Goal: Contribute content: Add original content to the website for others to see

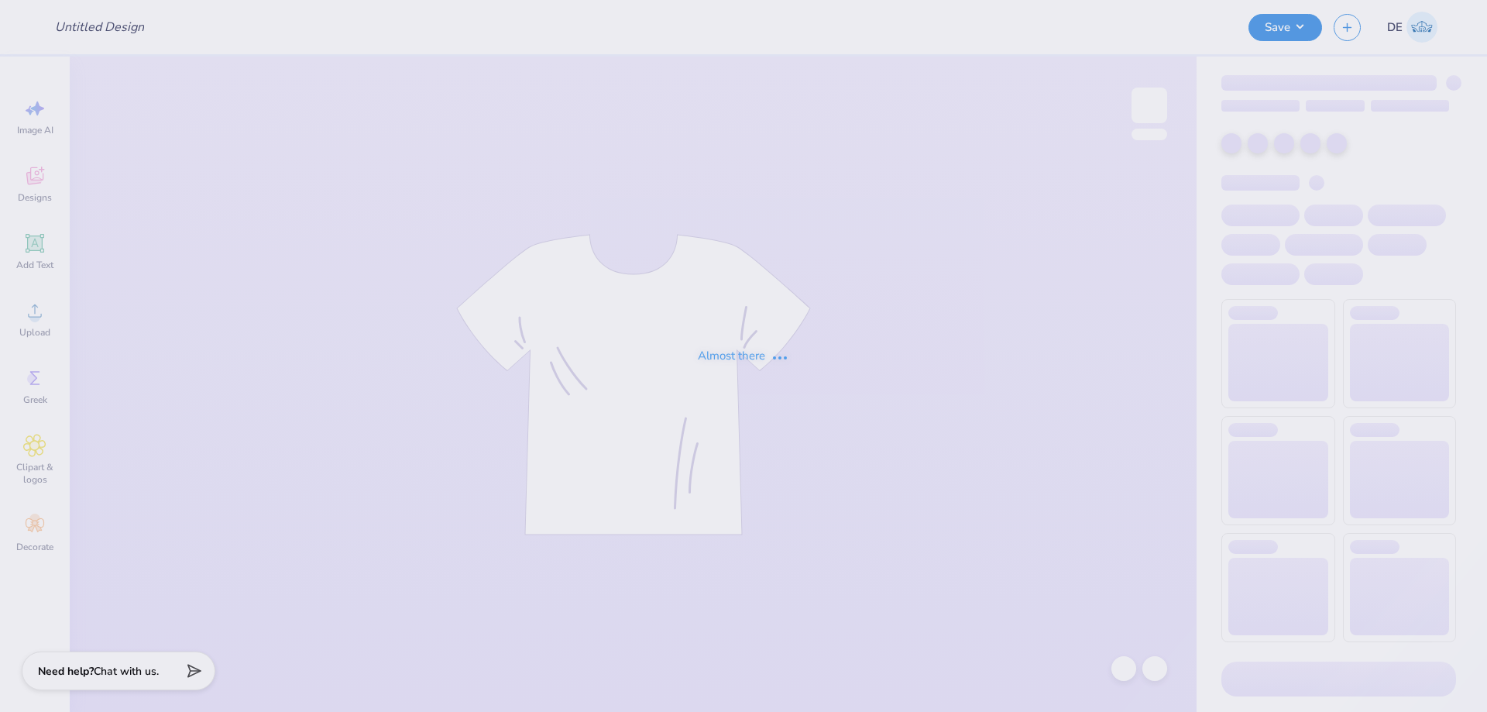
type input "Fall Drop"
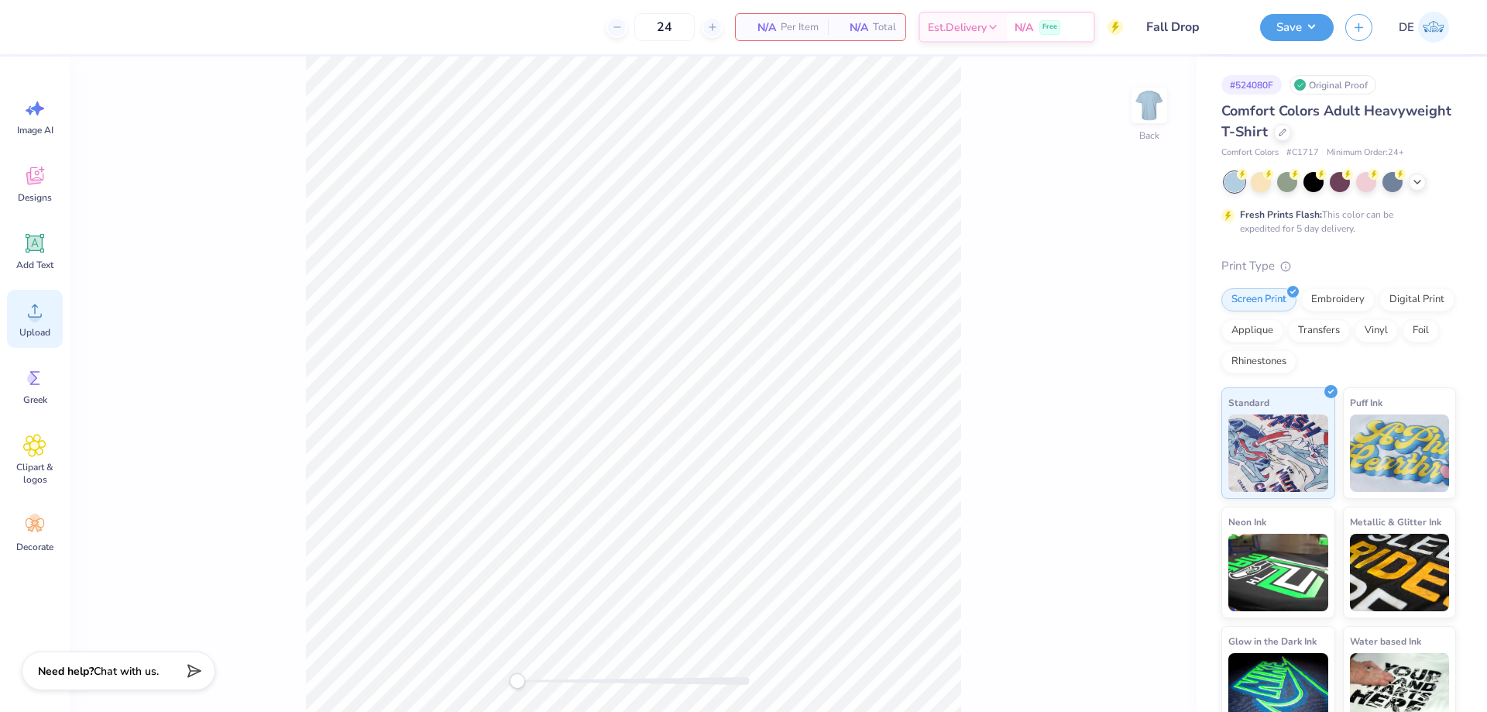
click at [35, 332] on span "Upload" at bounding box center [34, 332] width 31 height 12
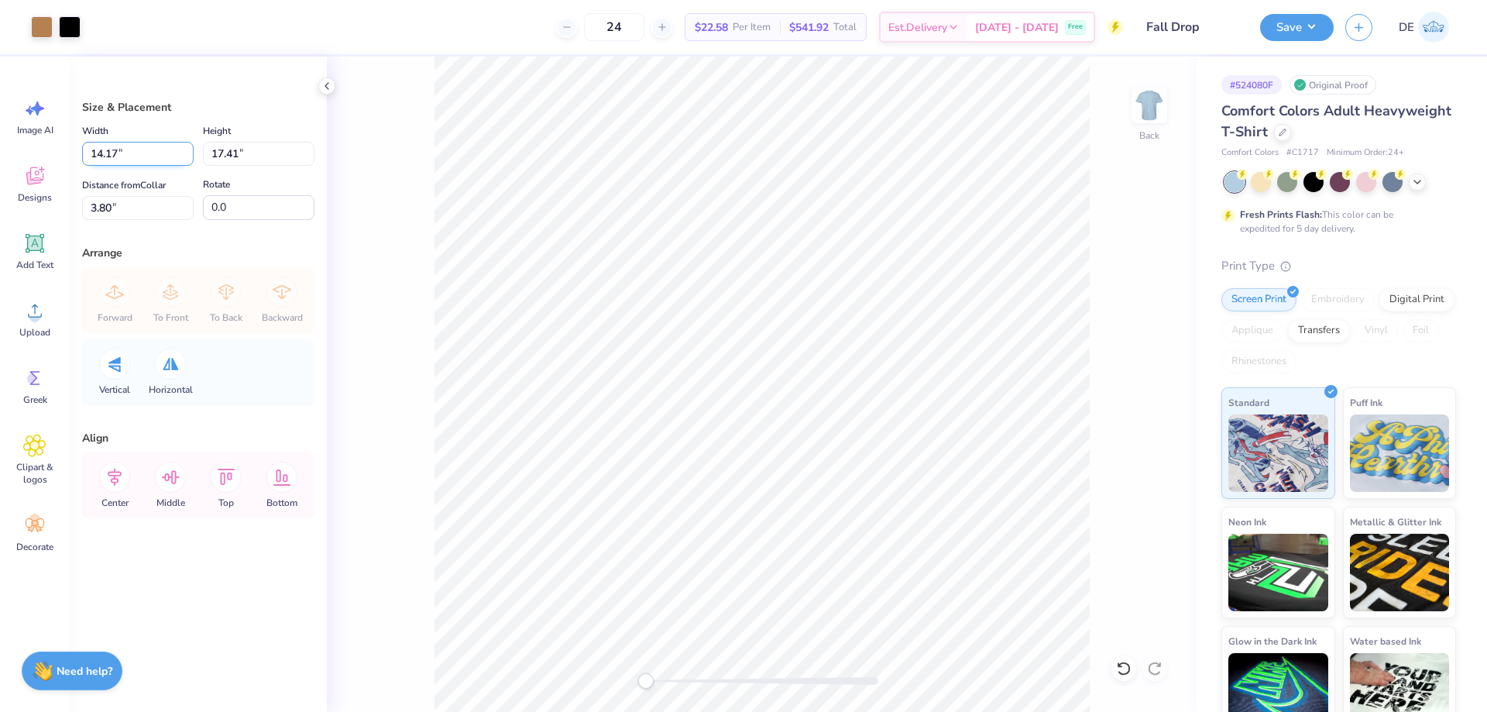
click at [118, 158] on input "14.17" at bounding box center [137, 154] width 111 height 24
type input "10.00"
type input "12.28"
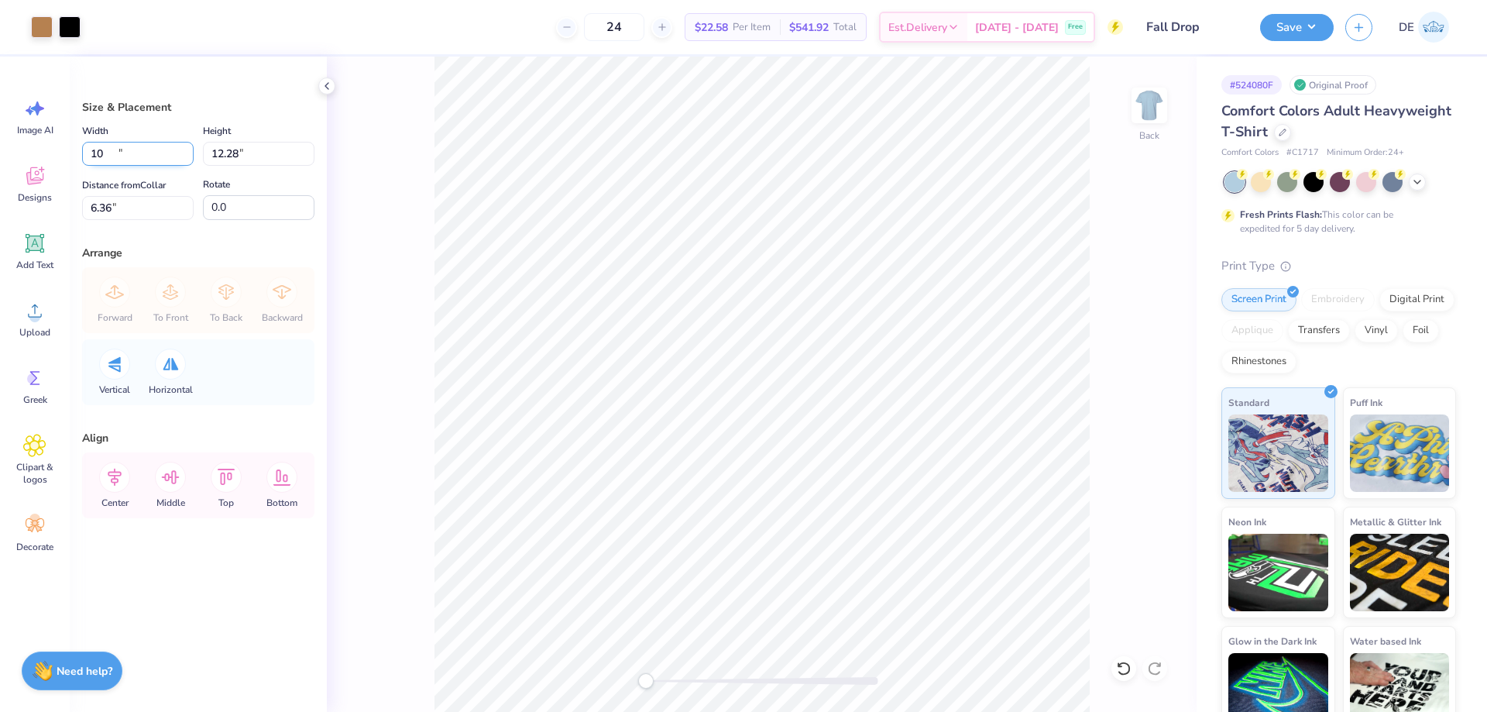
type input "6.36"
click at [118, 158] on input "10.00" at bounding box center [137, 154] width 111 height 24
click at [222, 156] on input "12.28" at bounding box center [258, 154] width 111 height 24
type input "9"
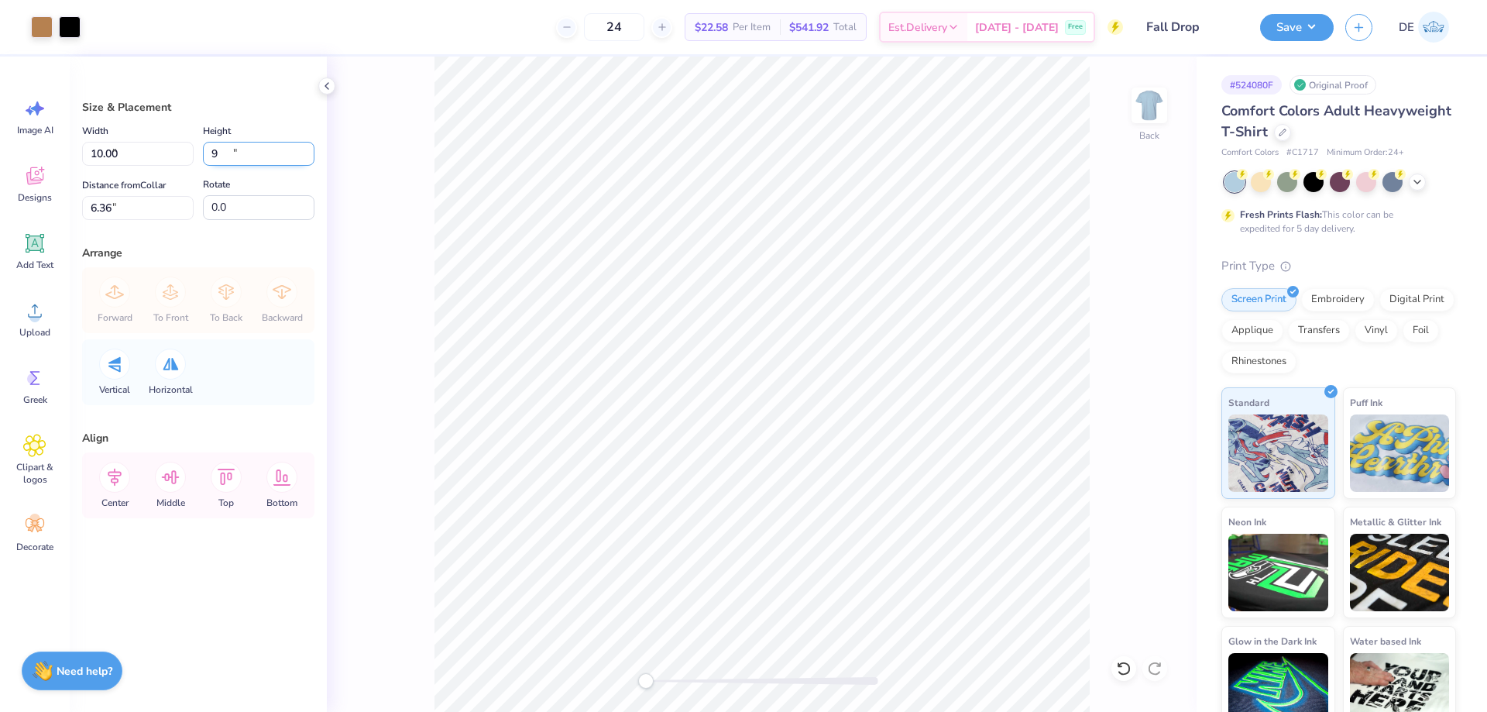
type input "7.33"
type input "9.00"
click at [129, 209] on input "8.00" at bounding box center [137, 208] width 111 height 24
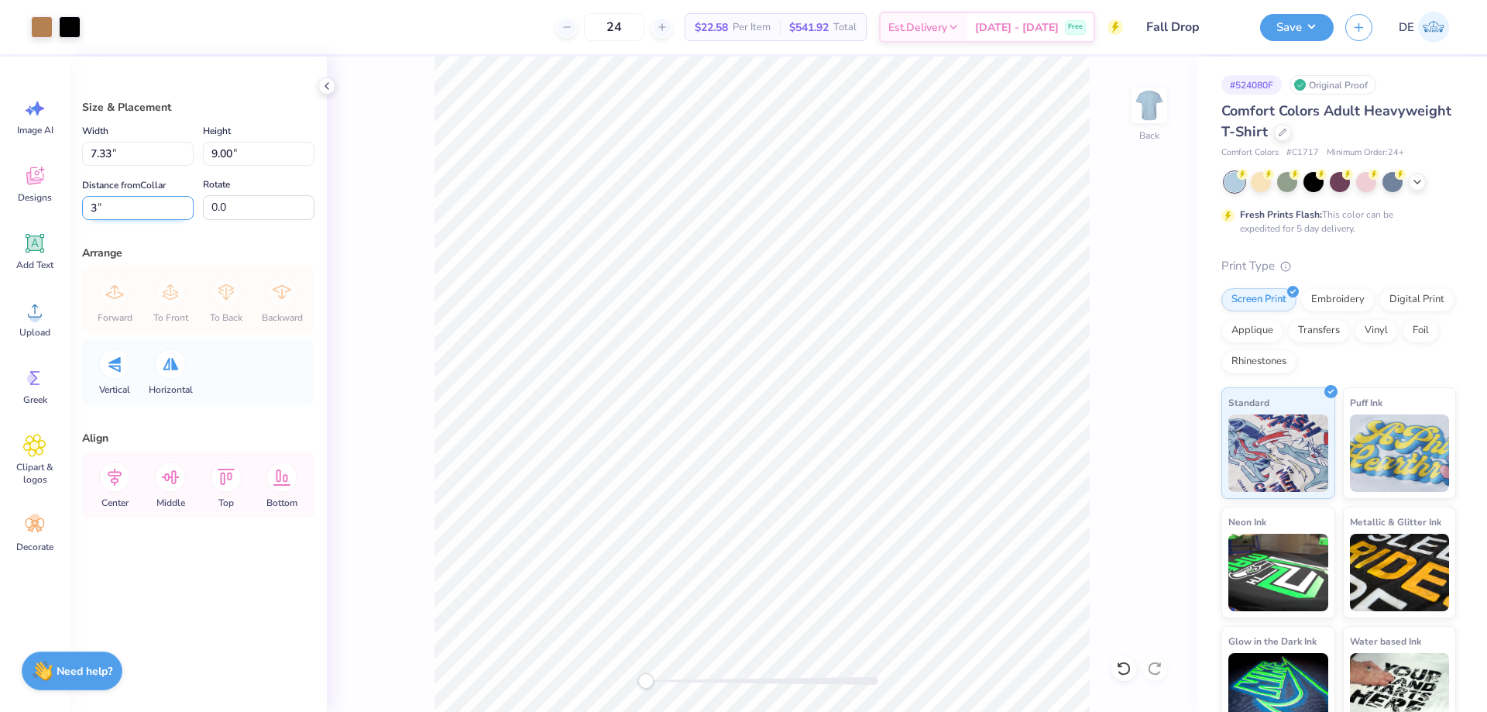
type input "3"
click at [1278, 25] on button "Save" at bounding box center [1297, 25] width 74 height 27
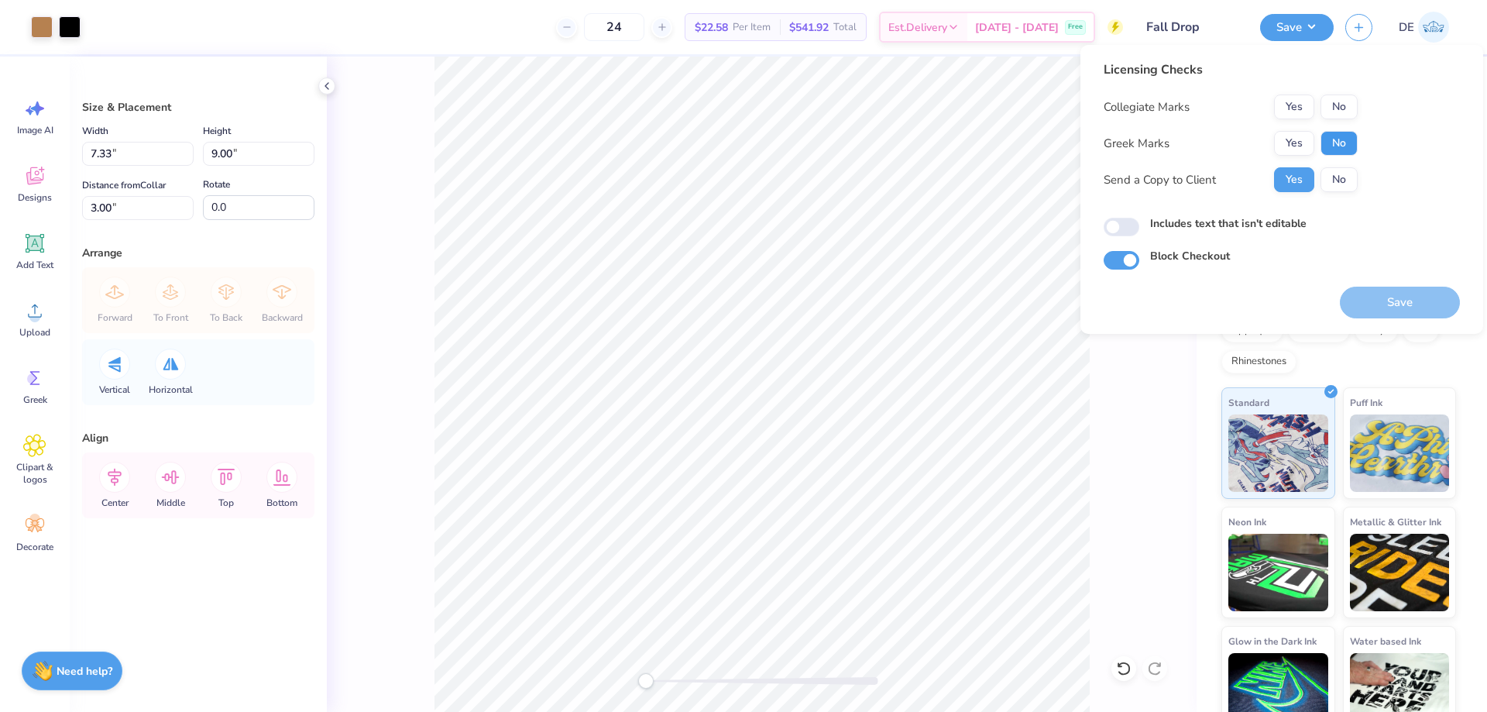
click at [1330, 140] on button "No" at bounding box center [1338, 143] width 37 height 25
drag, startPoint x: 1333, startPoint y: 120, endPoint x: 1336, endPoint y: 105, distance: 15.7
click at [1336, 105] on button "No" at bounding box center [1338, 106] width 37 height 25
click at [1406, 297] on button "Save" at bounding box center [1400, 302] width 120 height 32
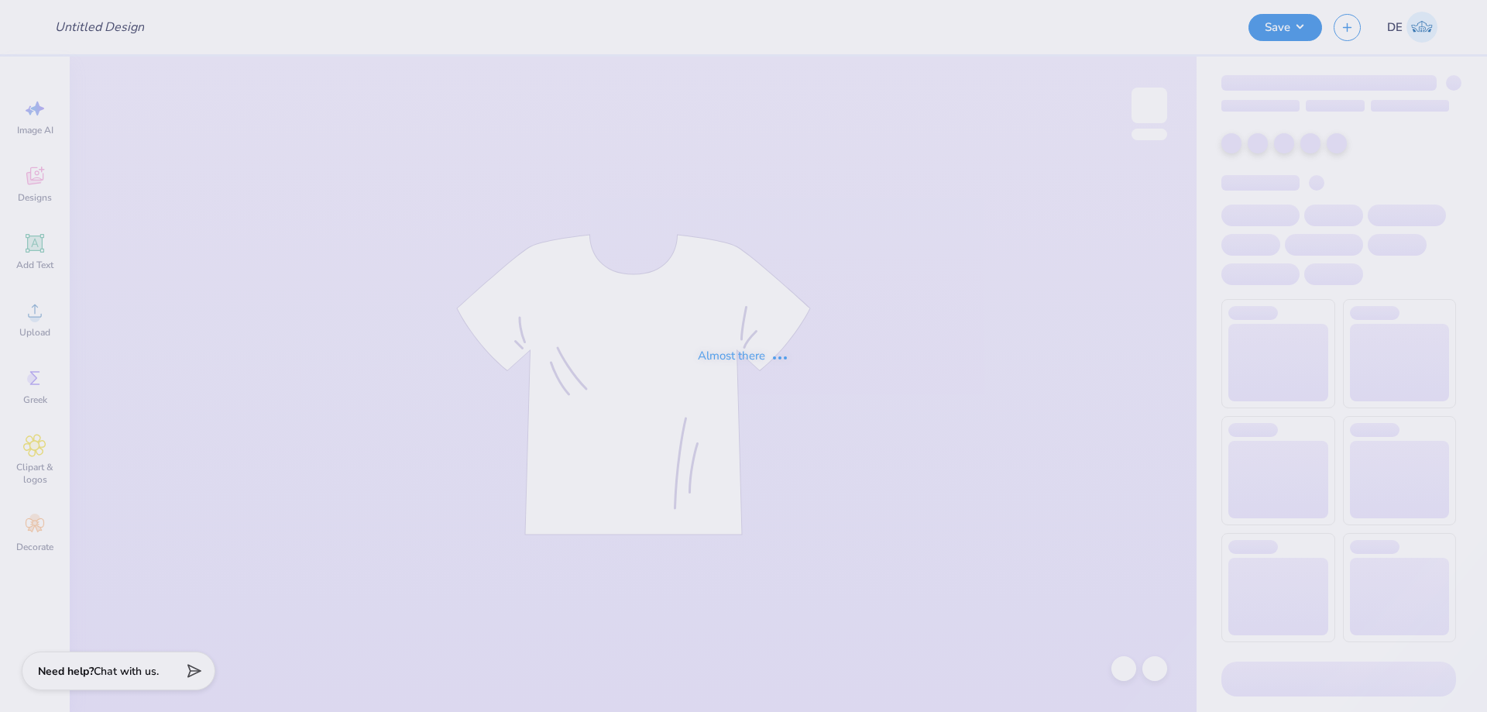
type input "utc [PERSON_NAME]"
